Goal: Transaction & Acquisition: Purchase product/service

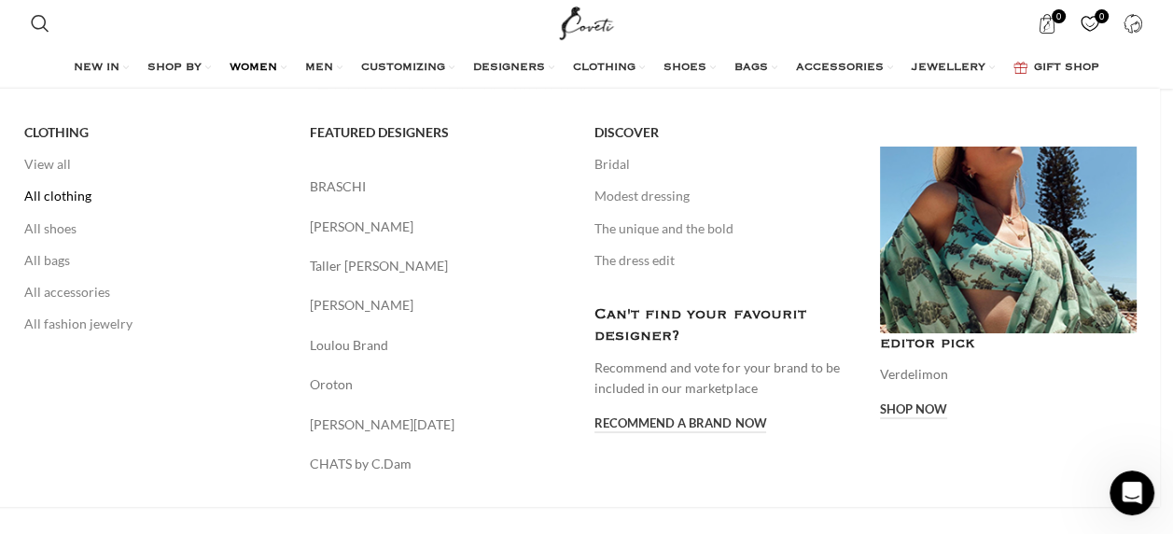
scroll to position [93, 0]
click at [63, 199] on link "All clothing" at bounding box center [153, 196] width 258 height 32
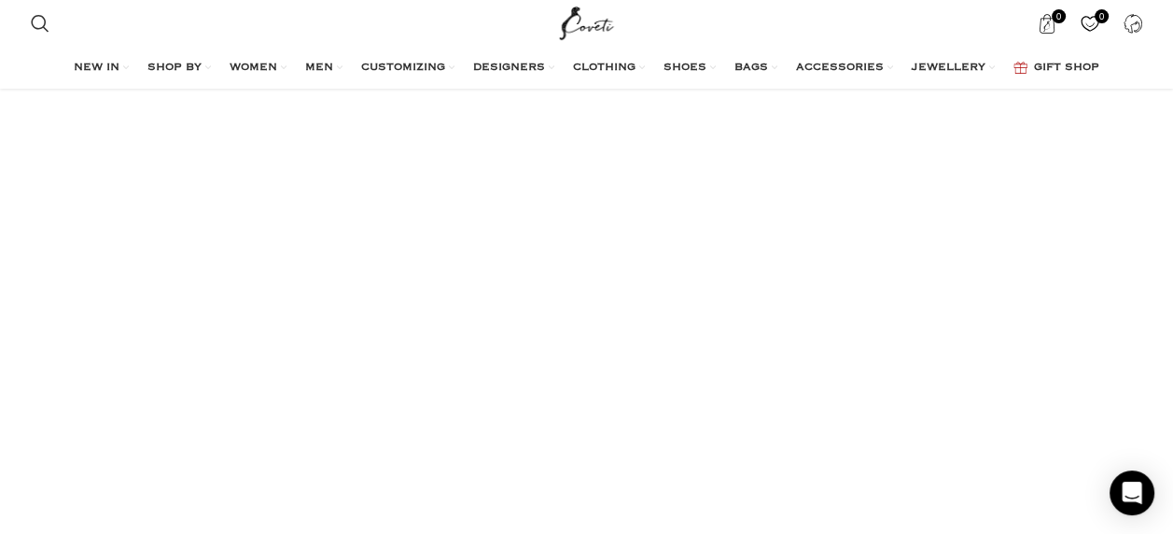
scroll to position [1867, 0]
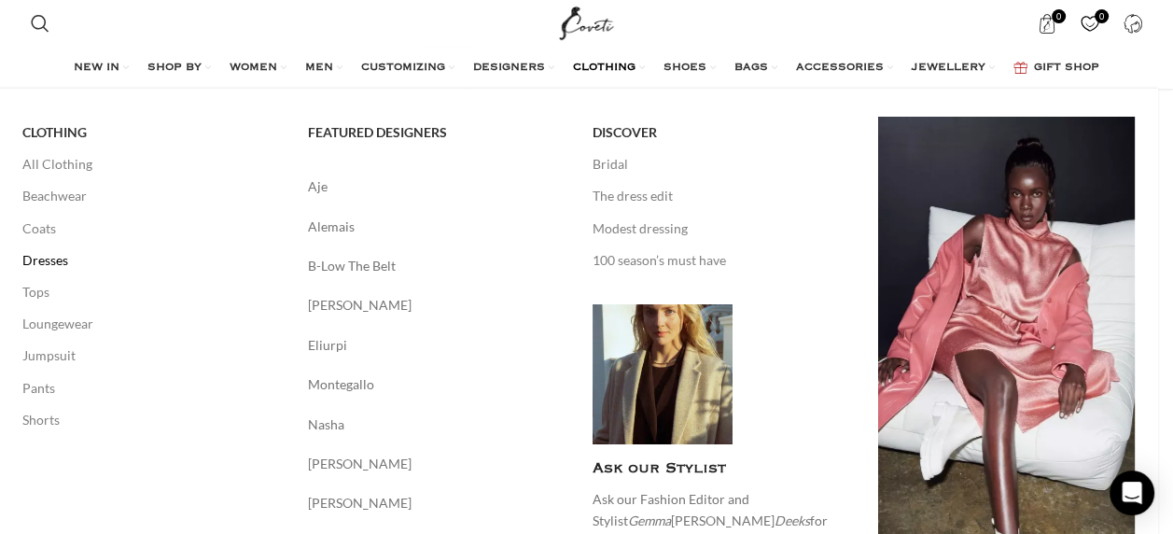
click at [51, 258] on link "Dresses" at bounding box center [151, 261] width 258 height 32
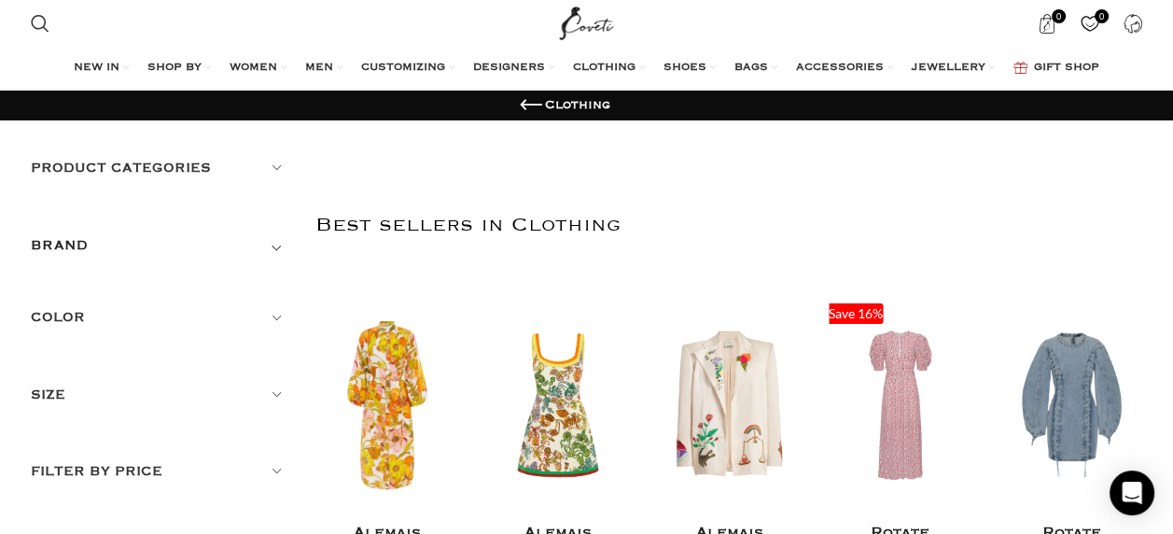
scroll to position [93, 0]
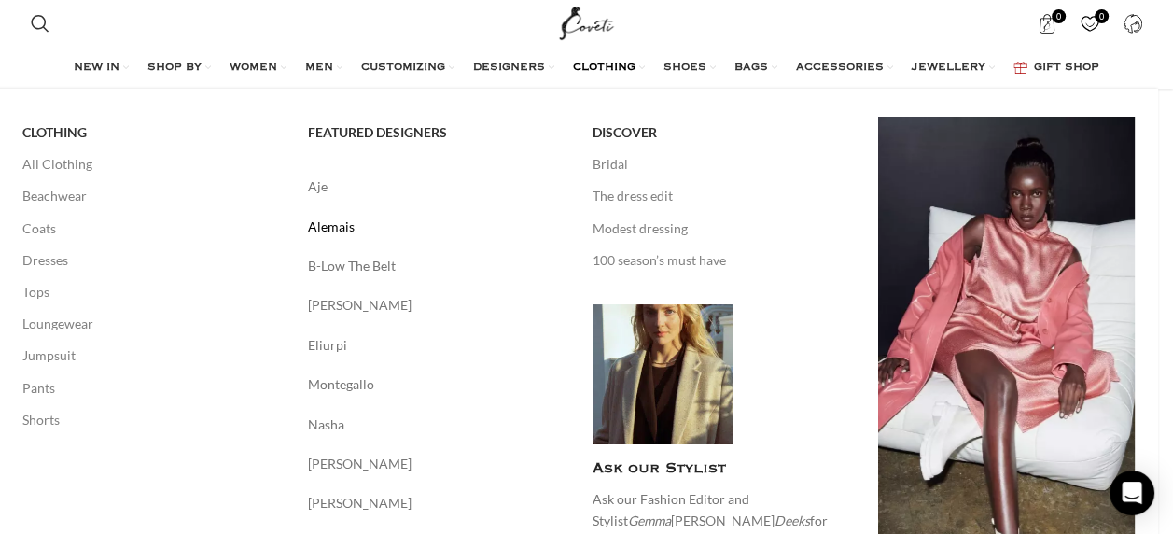
click at [329, 224] on link "Alemais" at bounding box center [437, 227] width 258 height 21
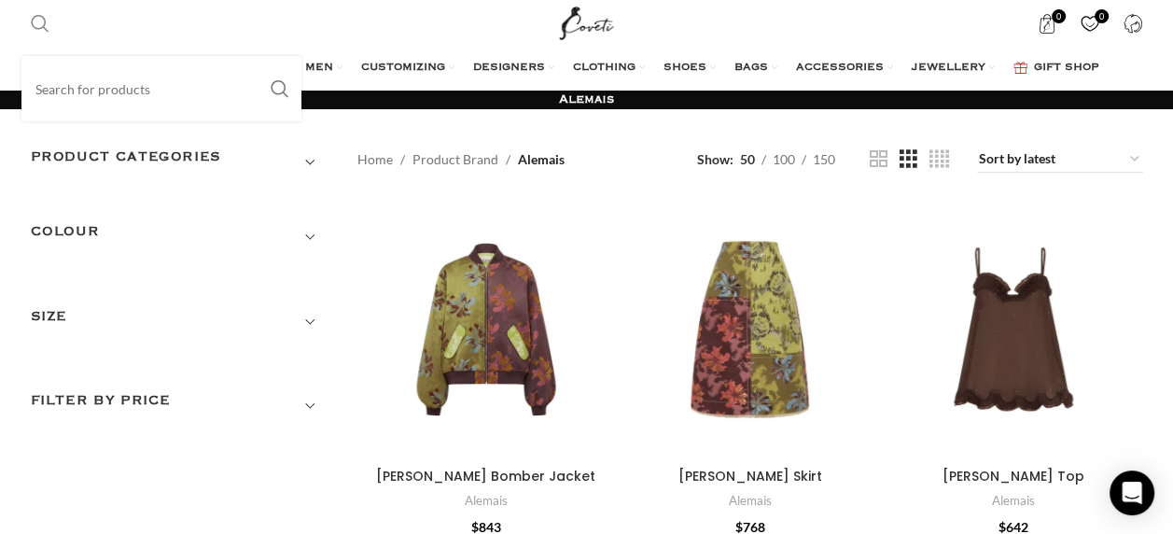
click at [45, 24] on span "Search" at bounding box center [40, 23] width 19 height 19
click at [46, 20] on span "Search" at bounding box center [40, 23] width 19 height 19
click at [71, 90] on input "Search" at bounding box center [161, 88] width 280 height 65
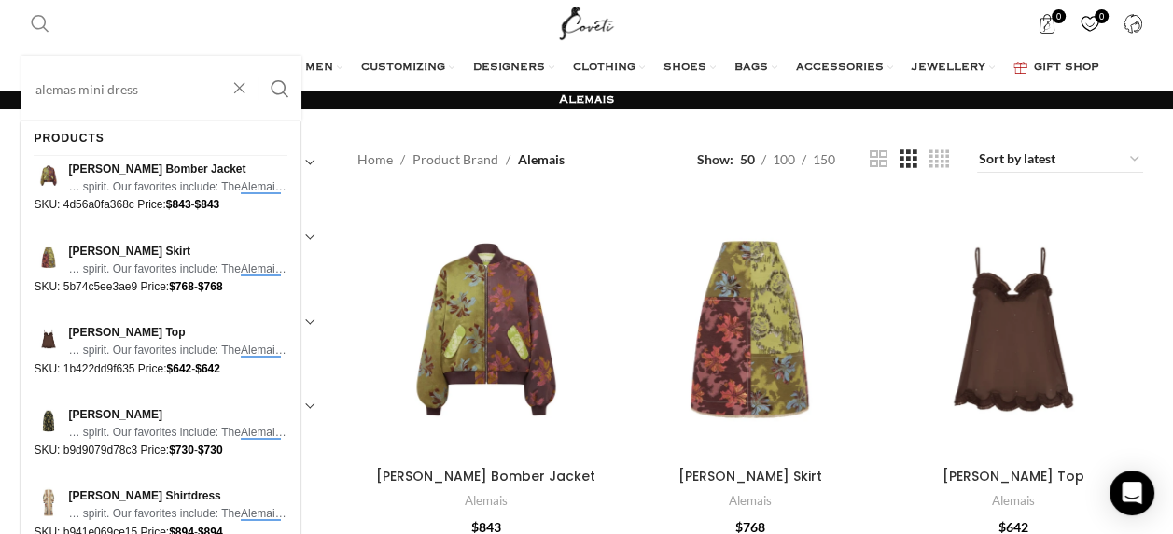
type input "alemas mini dress"
click at [259, 56] on button "Search" at bounding box center [280, 88] width 43 height 65
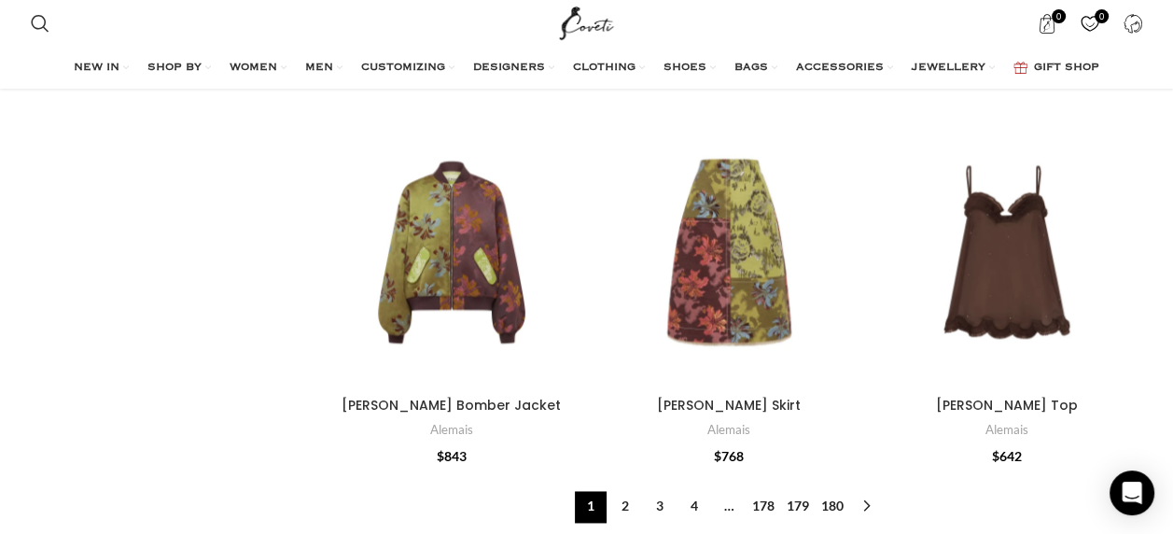
scroll to position [2240, 0]
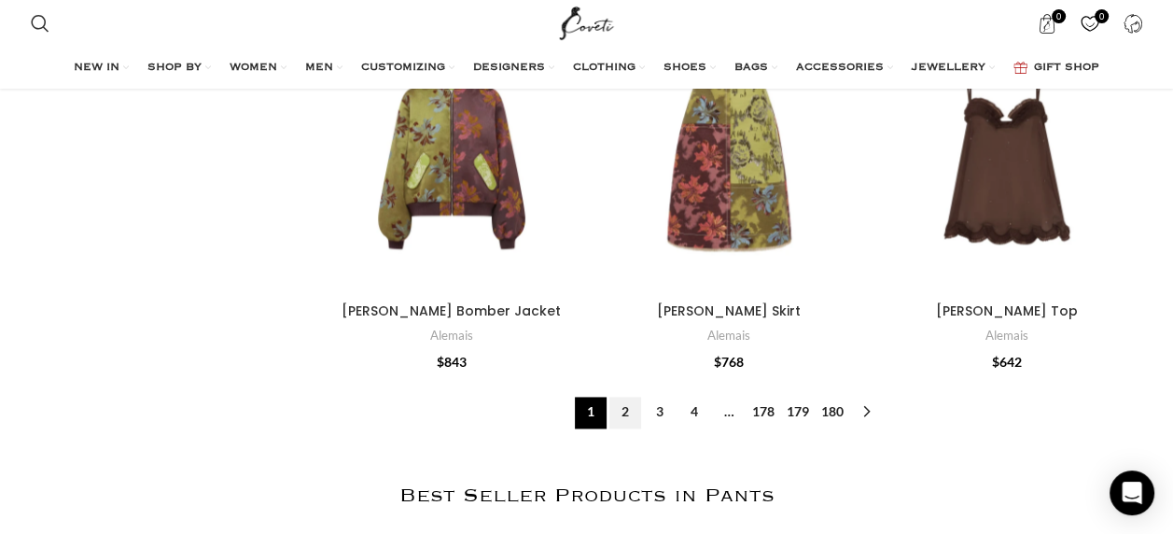
click at [624, 399] on link "2" at bounding box center [625, 413] width 32 height 32
